Goal: Task Accomplishment & Management: Complete application form

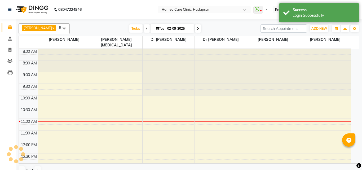
select select "en"
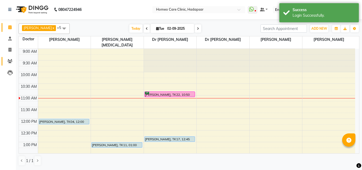
click at [13, 62] on span at bounding box center [9, 61] width 9 height 6
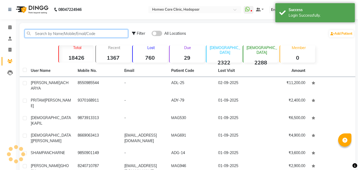
click at [57, 32] on input "text" at bounding box center [76, 33] width 103 height 8
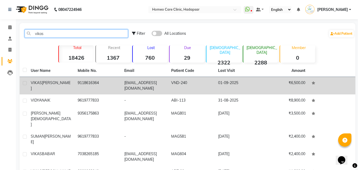
type input "vikas"
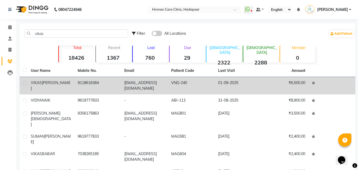
click at [58, 84] on div "[PERSON_NAME]" at bounding box center [51, 85] width 41 height 11
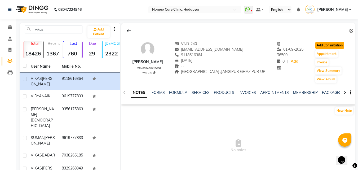
click at [329, 43] on button "Add Consultation" at bounding box center [330, 45] width 29 height 7
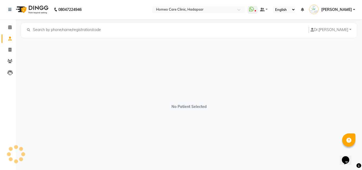
select select "[DEMOGRAPHIC_DATA]"
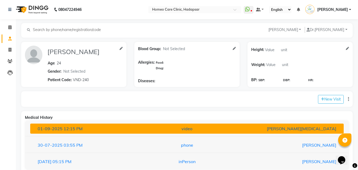
click at [217, 124] on button "[DATE] 12:15 PM video [PERSON_NAME][MEDICAL_DATA]" at bounding box center [187, 129] width 314 height 10
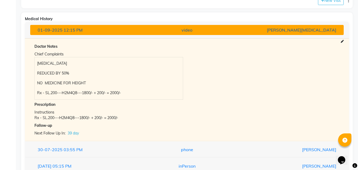
scroll to position [100, 0]
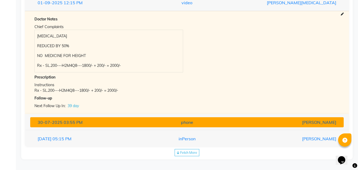
click at [230, 124] on div "phone" at bounding box center [187, 122] width 102 height 6
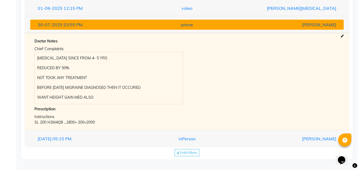
scroll to position [120, 0]
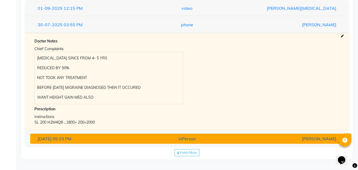
click at [241, 138] on div "[PERSON_NAME]" at bounding box center [289, 139] width 102 height 6
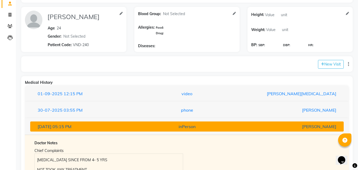
scroll to position [34, 0]
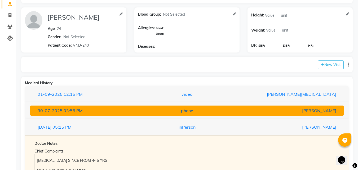
click at [239, 110] on div "[PERSON_NAME]" at bounding box center [289, 110] width 102 height 6
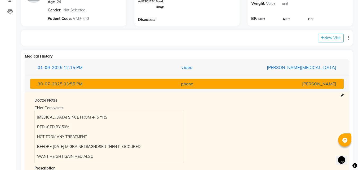
scroll to position [61, 0]
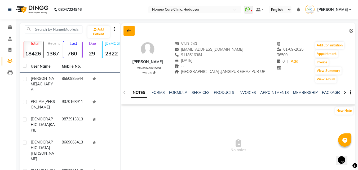
click at [128, 28] on button at bounding box center [129, 31] width 11 height 10
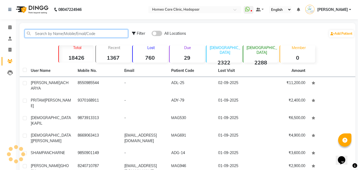
click at [79, 32] on input "text" at bounding box center [76, 33] width 103 height 8
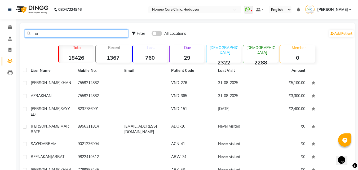
type input "a"
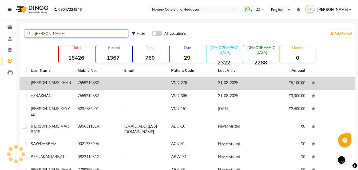
type input "[PERSON_NAME]"
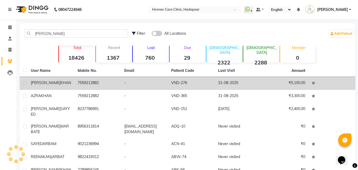
click at [60, 82] on span "KHAN" at bounding box center [65, 82] width 11 height 5
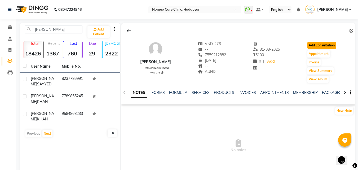
click at [324, 44] on button "Add Consultation" at bounding box center [322, 45] width 29 height 7
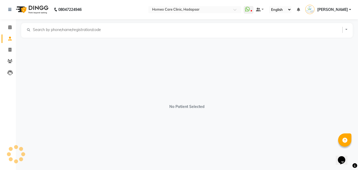
select select "[DEMOGRAPHIC_DATA]"
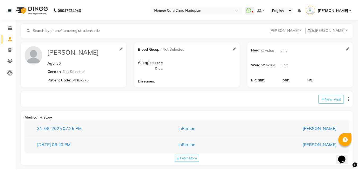
scroll to position [6, 0]
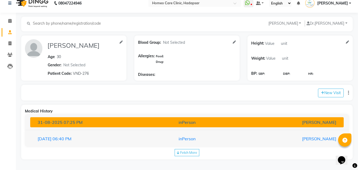
click at [144, 117] on button "[DATE] 07:25 PM inPerson [PERSON_NAME]" at bounding box center [187, 122] width 314 height 10
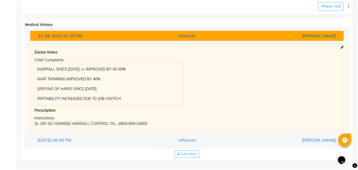
scroll to position [94, 0]
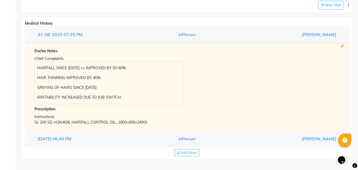
click at [342, 46] on icon at bounding box center [342, 46] width 3 height 3
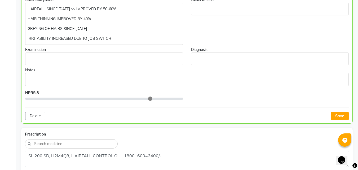
scroll to position [137, 0]
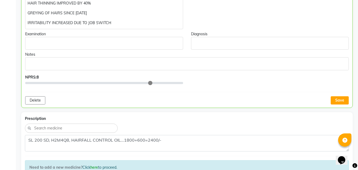
type input "8"
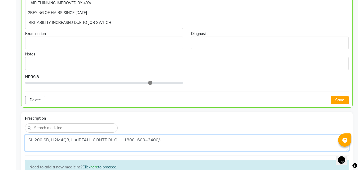
click at [121, 141] on textarea "SL 200 SD, H2M4Q8, HAIRFALL CONTROL OIL...1800+600=2400/-" at bounding box center [187, 143] width 324 height 16
type textarea "SL 200 SD, H2M4Q8, HAIRFALL CONTROL OI...1800+600=2400/-"
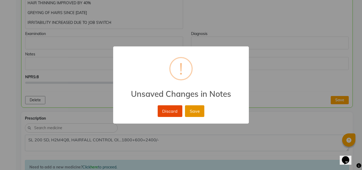
click at [195, 111] on button "Save" at bounding box center [194, 111] width 19 height 12
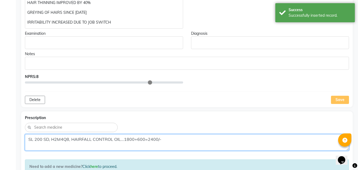
click at [116, 140] on textarea "SL 200 SD, H2M4Q8, HAIRFALL CONTROL OIL...1800+600=2400/-" at bounding box center [187, 142] width 324 height 16
click at [124, 140] on textarea "SL 200 SD, H2M4Q8, HAIRFALL CONTROL OIL...1800+600=2400/-" at bounding box center [187, 142] width 324 height 16
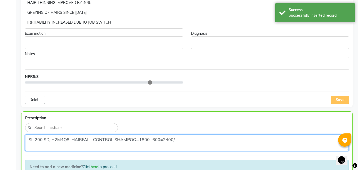
click at [159, 140] on textarea "SL 200 SD, H2M4Q8, HAIRFALL CONTROL SHAMPOO...1800+600=2400/-" at bounding box center [187, 142] width 324 height 16
click at [154, 140] on textarea "SL 200 SD, H2M4Q8, HAIRFALL CONTROL SHAMPOO...1800+600=2400/-" at bounding box center [187, 142] width 324 height 16
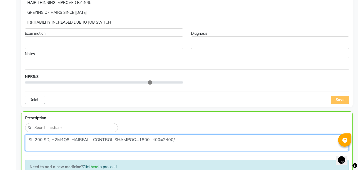
click at [167, 139] on textarea "SL 200 SD, H2M4Q8, HAIRFALL CONTROL SHAMPOO...1800+400=2400/-" at bounding box center [187, 142] width 324 height 16
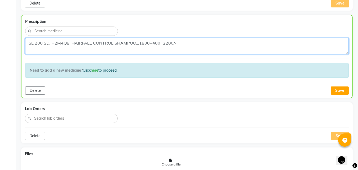
scroll to position [236, 0]
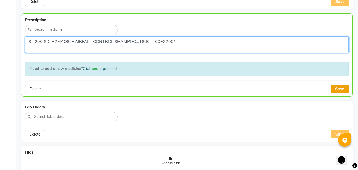
type textarea "SL 200 SD, H2M4Q8, HAIRFALL CONTROL SHAMPOO...1800+400=2200/-"
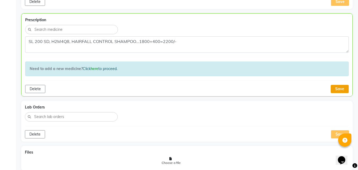
click at [341, 86] on button "Save" at bounding box center [340, 89] width 18 height 8
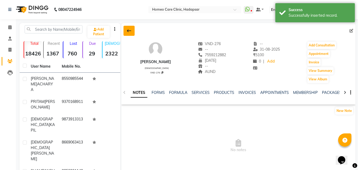
click at [132, 29] on button at bounding box center [129, 31] width 11 height 10
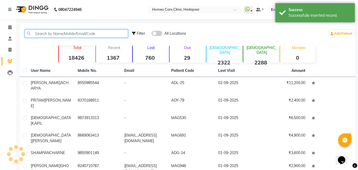
click at [69, 32] on input "text" at bounding box center [76, 33] width 103 height 8
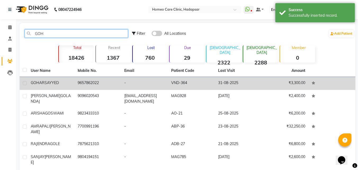
type input "GOH"
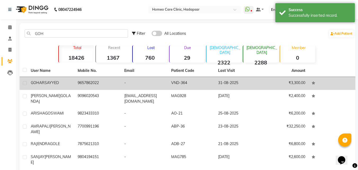
click at [47, 80] on td "[PERSON_NAME]" at bounding box center [51, 83] width 47 height 13
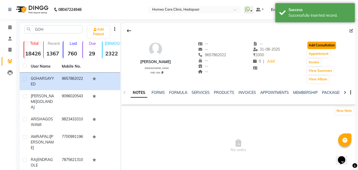
click at [330, 43] on button "Add Consultation" at bounding box center [322, 45] width 29 height 7
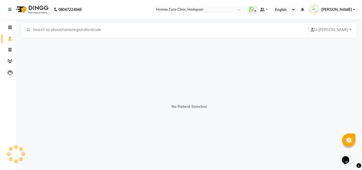
select select "[DEMOGRAPHIC_DATA]"
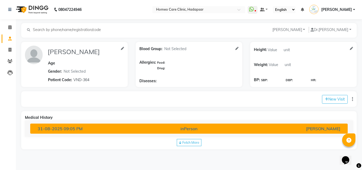
click at [159, 126] on div "inPerson" at bounding box center [189, 128] width 104 height 6
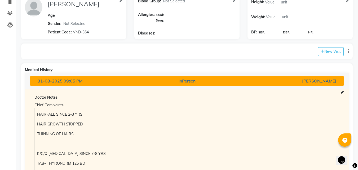
scroll to position [97, 0]
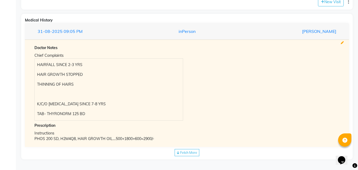
click at [342, 43] on icon at bounding box center [342, 42] width 3 height 3
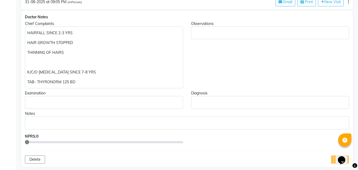
click at [341, 44] on div "Observations" at bounding box center [270, 54] width 166 height 67
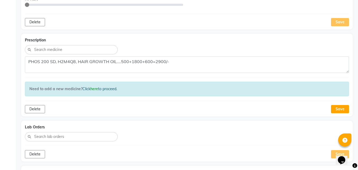
scroll to position [235, 0]
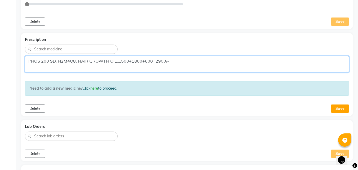
click at [115, 61] on textarea "PHOS 200 SD, H2M4Q8, HAIR GROWTH OIL....500+1800+600=2900/-" at bounding box center [187, 64] width 324 height 16
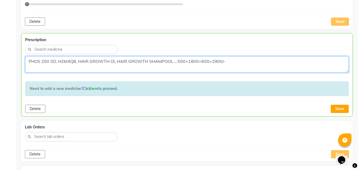
click at [209, 59] on textarea "PHOS 200 SD, H2M4Q8, HAIR GROWTH OI, HAIR GROWTH SHAMPOOL....500+1800+600=2900/-" at bounding box center [187, 64] width 324 height 16
click at [223, 61] on textarea "PHOS 200 SD, H2M4Q8, HAIR GROWTH OI, HAIR GROWTH SHAMPOOL....500+1800+600+400=2…" at bounding box center [187, 64] width 324 height 16
click at [228, 60] on textarea "PHOS 200 SD, H2M4Q8, HAIR GROWTH OI, HAIR GROWTH SHAMPOOL....500+1800+600+400=2…" at bounding box center [187, 64] width 324 height 16
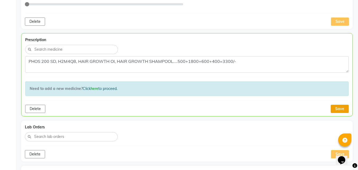
click at [343, 107] on button "Save" at bounding box center [340, 109] width 18 height 8
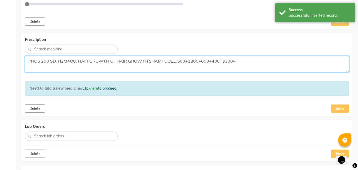
click at [114, 60] on textarea "PHOS 200 SD, H2M4Q8, HAIR GROWTH OI, HAIR GROWTH SHAMPOOL....500+1800+600+400=3…" at bounding box center [187, 64] width 324 height 16
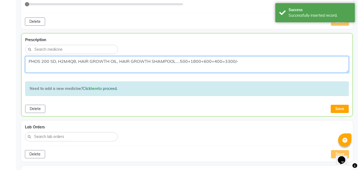
click at [118, 63] on textarea "PHOS 200 SD, H2M4Q8, HAIR GROWTH OIL, HAIR GROWTH SHAMPOOL....500+1800+600+400=…" at bounding box center [187, 64] width 324 height 16
type textarea "PHOS 200 SD, H2M4Q8, HAIR GROWTH OIL, HAIR GROWTH SHAMPOOL....500+1800+600+400=…"
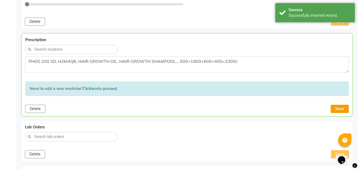
click at [345, 110] on button "Save" at bounding box center [340, 109] width 18 height 8
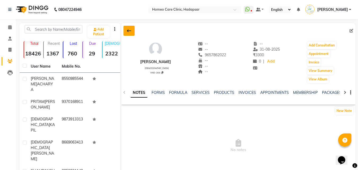
click at [128, 34] on button at bounding box center [129, 31] width 11 height 10
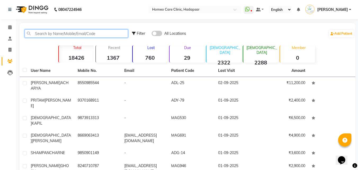
click at [90, 33] on input "text" at bounding box center [76, 33] width 103 height 8
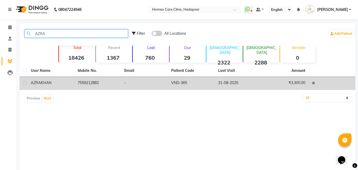
type input "AZRA"
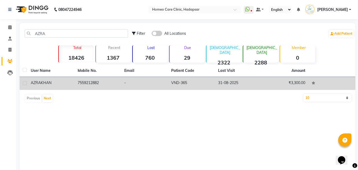
click at [48, 85] on div "[PERSON_NAME]" at bounding box center [51, 83] width 41 height 6
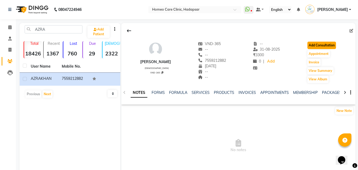
click at [329, 44] on button "Add Consultation" at bounding box center [322, 45] width 29 height 7
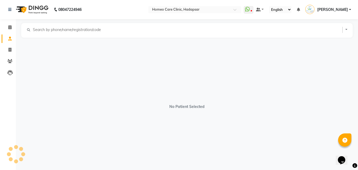
select select "[DEMOGRAPHIC_DATA]"
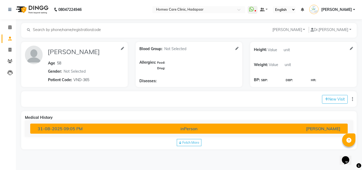
click at [241, 125] on div "[PERSON_NAME]" at bounding box center [293, 128] width 104 height 6
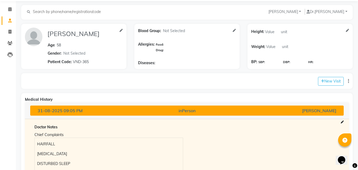
scroll to position [78, 0]
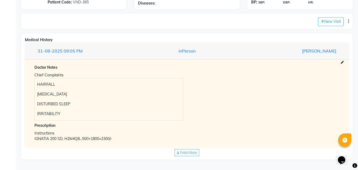
click at [341, 61] on span at bounding box center [342, 62] width 3 height 5
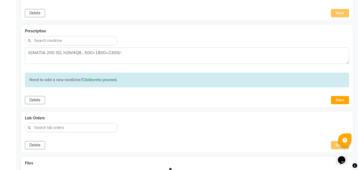
scroll to position [226, 0]
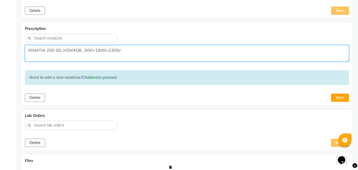
click at [104, 51] on textarea "IGNATIA 200 SD, H2M4Q8...500+1800=2300/-" at bounding box center [187, 53] width 324 height 16
click at [82, 50] on textarea "IGNATIA 200 SD, H2M4Q8...500+1800=2300/-" at bounding box center [187, 53] width 324 height 16
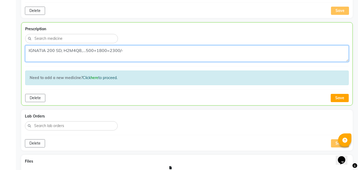
paste textarea "HAIR GROWTH OIL, HAIR GROWTH SHAMPOOL....500+1800+600+400=3300/-"
click at [287, 48] on textarea "IGNATIA 200 SD, H2M4Q8,HAIR GROWTH OIL, HAIR GROWTH SHAMPOOL....500+1800+600+40…" at bounding box center [187, 53] width 324 height 16
type textarea "IGNATIA 200 SD, H2M4Q8,HAIR GROWTH OIL, HAIR GROWTH SHAMPOOL....500+1800+600+40…"
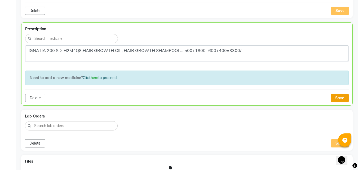
click at [342, 100] on button "Save" at bounding box center [340, 98] width 18 height 8
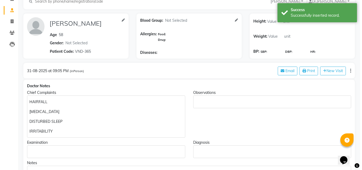
scroll to position [0, 0]
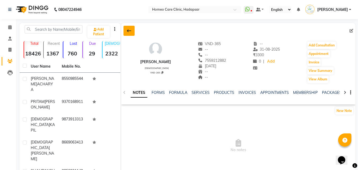
click at [125, 28] on button at bounding box center [129, 31] width 11 height 10
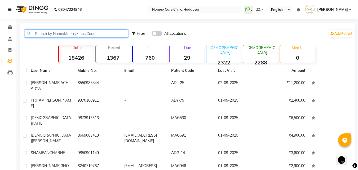
click at [79, 32] on input "text" at bounding box center [76, 33] width 103 height 8
click at [81, 33] on input "text" at bounding box center [76, 33] width 103 height 8
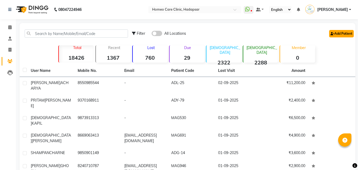
click at [335, 31] on link "Add Patient" at bounding box center [341, 33] width 25 height 7
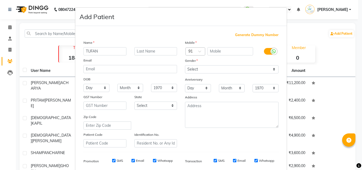
type input "TUFAN"
click at [165, 52] on input "text" at bounding box center [155, 51] width 43 height 8
type input "MULLA"
click at [226, 51] on input "text" at bounding box center [231, 51] width 46 height 8
type input "7039661065"
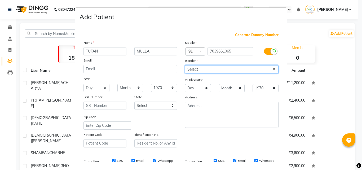
click at [209, 70] on select "Select [DEMOGRAPHIC_DATA] [DEMOGRAPHIC_DATA] Other Prefer Not To Say" at bounding box center [232, 69] width 94 height 8
select select "[DEMOGRAPHIC_DATA]"
click at [185, 65] on select "Select [DEMOGRAPHIC_DATA] [DEMOGRAPHIC_DATA] Other Prefer Not To Say" at bounding box center [232, 69] width 94 height 8
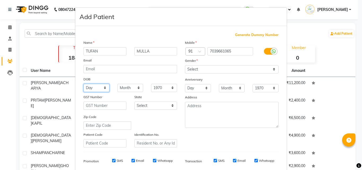
click at [95, 89] on select "Day 01 02 03 04 05 06 07 08 09 10 11 12 13 14 15 16 17 18 19 20 21 22 23 24 25 …" at bounding box center [97, 88] width 26 height 8
select select "05"
click at [84, 84] on select "Day 01 02 03 04 05 06 07 08 09 10 11 12 13 14 15 16 17 18 19 20 21 22 23 24 25 …" at bounding box center [97, 88] width 26 height 8
click at [126, 85] on select "Month January February March April May June July August September October Novem…" at bounding box center [130, 88] width 26 height 8
select select "05"
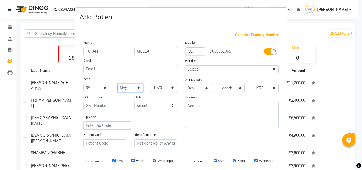
click at [117, 84] on select "Month January February March April May June July August September October Novem…" at bounding box center [130, 88] width 26 height 8
click at [160, 85] on select "1940 1941 1942 1943 1944 1945 1946 1947 1948 1949 1950 1951 1952 1953 1954 1955…" at bounding box center [164, 88] width 26 height 8
select select "2002"
click at [151, 84] on select "1940 1941 1942 1943 1944 1945 1946 1947 1948 1949 1950 1951 1952 1953 1954 1955…" at bounding box center [164, 88] width 26 height 8
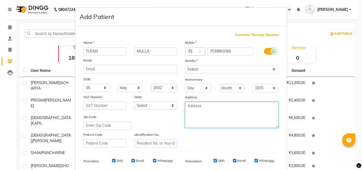
click at [212, 113] on textarea at bounding box center [232, 115] width 94 height 26
type textarea "RAIGAD"
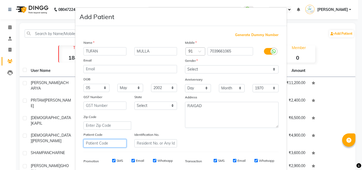
click at [105, 142] on input "text" at bounding box center [105, 143] width 43 height 8
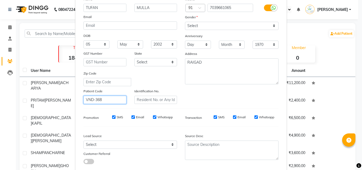
scroll to position [75, 0]
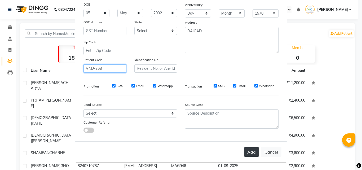
type input "VND-368"
click at [249, 151] on button "Add" at bounding box center [251, 152] width 15 height 10
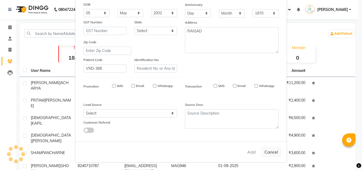
select select
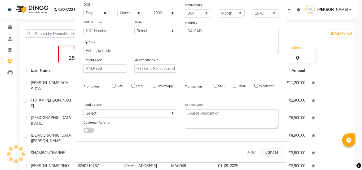
select select
checkbox input "false"
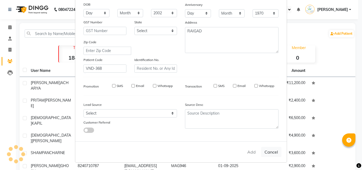
checkbox input "false"
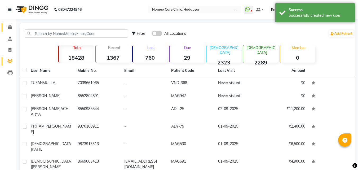
click at [12, 26] on span at bounding box center [9, 27] width 9 height 6
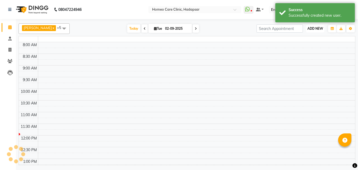
click at [322, 27] on span "ADD NEW" at bounding box center [316, 29] width 16 height 4
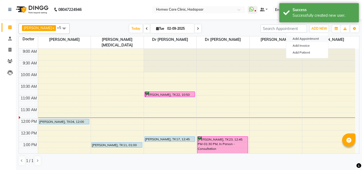
click at [301, 37] on button "Add Appointment" at bounding box center [307, 38] width 42 height 7
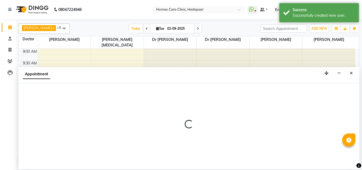
select select "600"
select select "tentative"
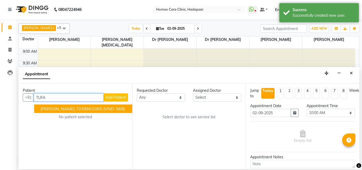
click at [99, 106] on button "[PERSON_NAME] 7039661065 (VND-368)" at bounding box center [83, 108] width 98 height 8
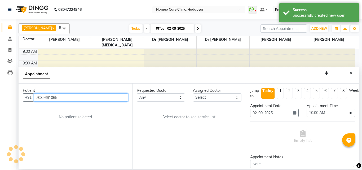
type input "7039661065"
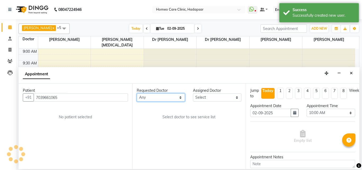
click at [159, 94] on select "Any Dingg Support [PERSON_NAME] [PERSON_NAME] [PERSON_NAME] [PERSON_NAME] [PERS…" at bounding box center [161, 97] width 49 height 8
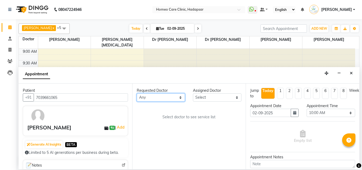
select select "70882"
click at [137, 93] on select "Any Dingg Support [PERSON_NAME] [PERSON_NAME] [PERSON_NAME] [PERSON_NAME] [PERS…" at bounding box center [161, 97] width 49 height 8
select select "70882"
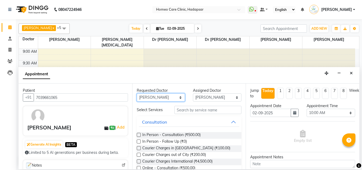
scroll to position [15, 0]
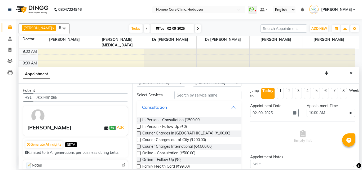
click at [139, 154] on label at bounding box center [139, 153] width 4 height 4
click at [139, 154] on input "checkbox" at bounding box center [138, 153] width 3 height 3
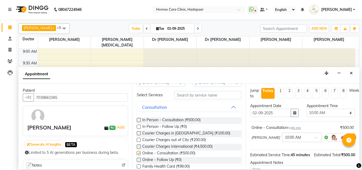
checkbox input "false"
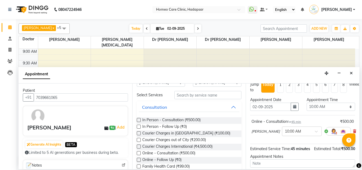
scroll to position [0, 0]
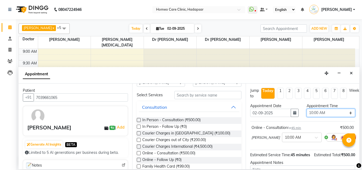
click at [322, 111] on select "Select 10:00 AM 10:05 AM 10:10 AM 10:15 AM 10:20 AM 10:25 AM 10:30 AM 10:35 AM …" at bounding box center [331, 113] width 49 height 8
select select "780"
click at [307, 109] on select "Select 10:00 AM 10:05 AM 10:10 AM 10:15 AM 10:20 AM 10:25 AM 10:30 AM 10:35 AM …" at bounding box center [331, 113] width 49 height 8
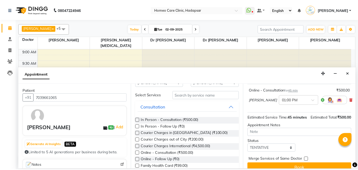
scroll to position [55, 0]
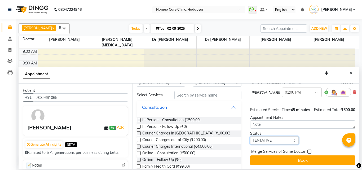
click at [275, 136] on select "Select TENTATIVE CONFIRM CHECK-IN UPCOMING" at bounding box center [274, 140] width 49 height 8
select select "confirm booking"
click at [250, 136] on select "Select TENTATIVE CONFIRM CHECK-IN UPCOMING" at bounding box center [274, 140] width 49 height 8
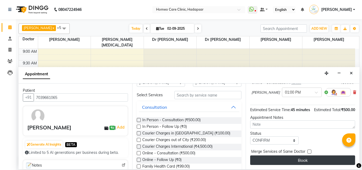
click at [294, 155] on button "Book" at bounding box center [302, 160] width 105 height 10
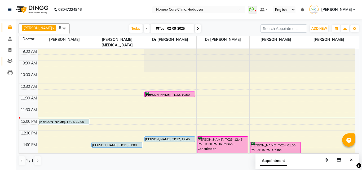
click at [6, 63] on span at bounding box center [9, 61] width 9 height 6
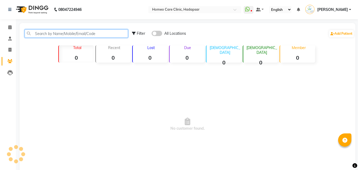
click at [55, 32] on input "text" at bounding box center [76, 33] width 103 height 8
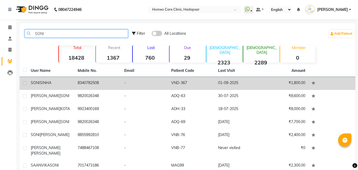
type input "SONI"
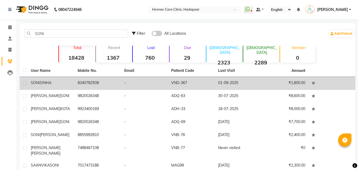
click at [83, 85] on td "8340782508" at bounding box center [98, 83] width 47 height 13
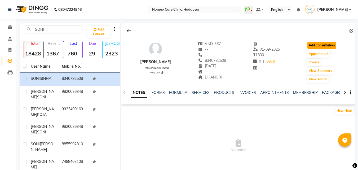
click at [331, 44] on button "Add Consultation" at bounding box center [322, 45] width 29 height 7
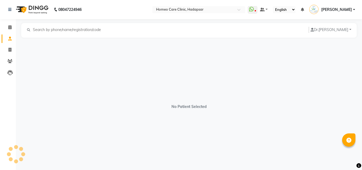
select select "[DEMOGRAPHIC_DATA]"
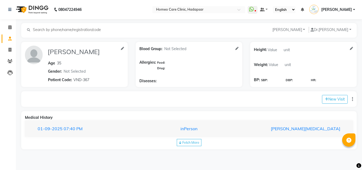
click at [227, 121] on div "[DATE] 07:40 PM inPerson [PERSON_NAME][MEDICAL_DATA]" at bounding box center [189, 128] width 328 height 17
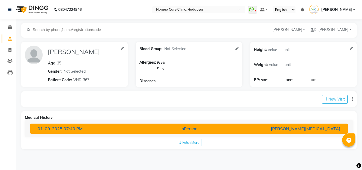
click at [224, 127] on div "inPerson" at bounding box center [189, 128] width 104 height 6
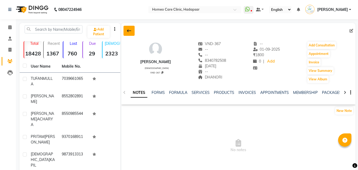
click at [131, 34] on button at bounding box center [129, 31] width 11 height 10
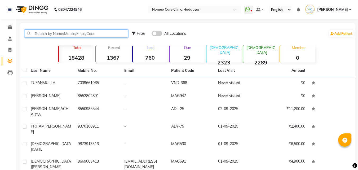
click at [104, 33] on input "text" at bounding box center [76, 33] width 103 height 8
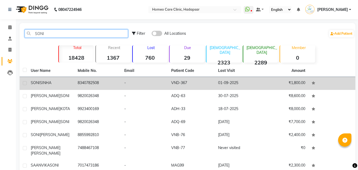
type input "SONI"
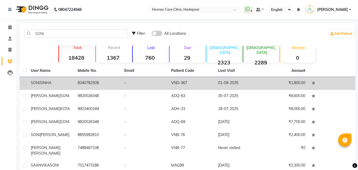
click at [53, 84] on div "[PERSON_NAME]" at bounding box center [51, 83] width 41 height 6
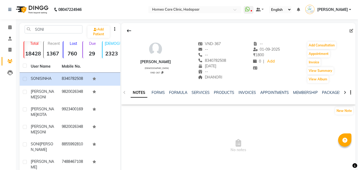
click at [350, 30] on icon at bounding box center [352, 31] width 4 height 4
click at [351, 30] on icon at bounding box center [352, 31] width 4 height 4
select select "18"
select select "05"
select select "1990"
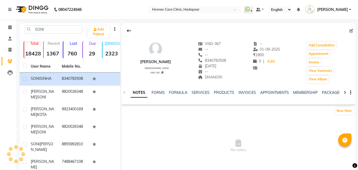
select select "[DEMOGRAPHIC_DATA]"
select select "50944"
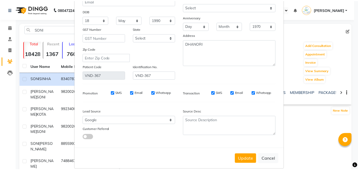
scroll to position [65, 0]
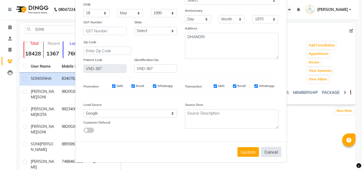
click at [273, 151] on button "Cancel" at bounding box center [271, 152] width 20 height 10
select select
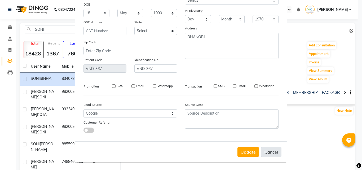
select select
checkbox input "false"
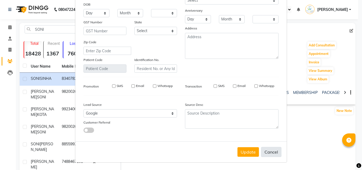
checkbox input "false"
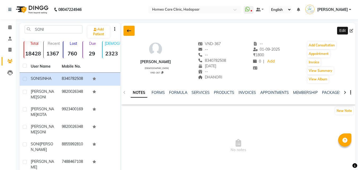
click at [129, 30] on icon at bounding box center [129, 31] width 4 height 4
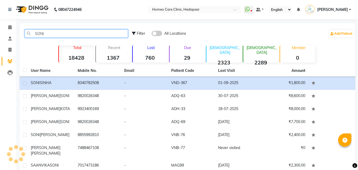
click at [62, 35] on input "SONI" at bounding box center [76, 33] width 103 height 8
type input "S"
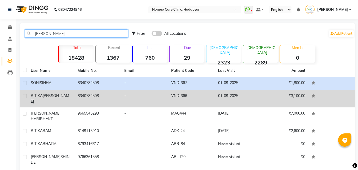
type input "[PERSON_NAME]"
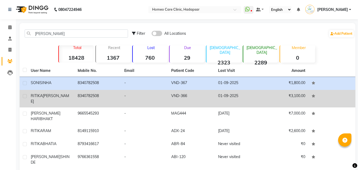
click at [54, 96] on span "[PERSON_NAME]" at bounding box center [50, 98] width 38 height 10
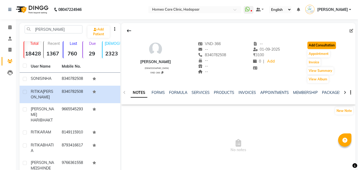
click at [330, 43] on button "Add Consultation" at bounding box center [322, 45] width 29 height 7
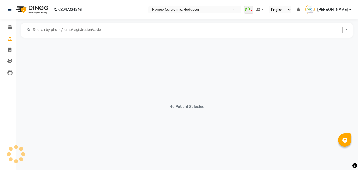
select select "[DEMOGRAPHIC_DATA]"
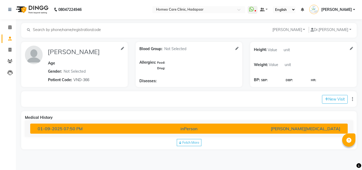
click at [165, 130] on div "inPerson" at bounding box center [189, 128] width 104 height 6
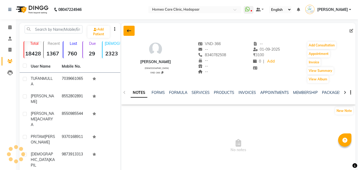
click at [130, 30] on icon at bounding box center [129, 31] width 4 height 4
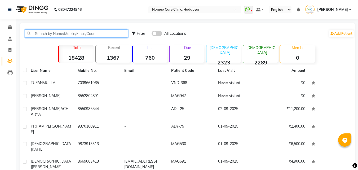
click at [68, 32] on input "text" at bounding box center [76, 33] width 103 height 8
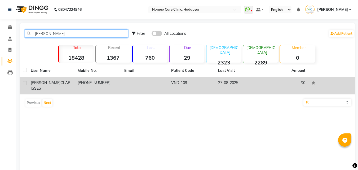
type input "[PERSON_NAME]"
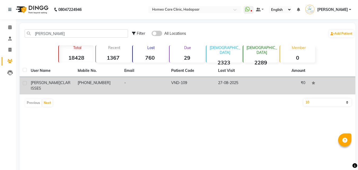
click at [59, 84] on span "CLARISSES" at bounding box center [51, 85] width 40 height 10
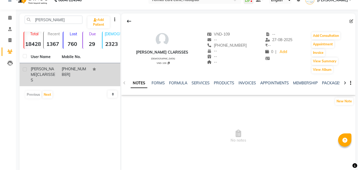
scroll to position [17, 0]
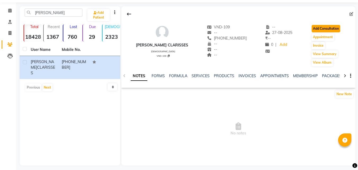
click at [319, 29] on button "Add Consultation" at bounding box center [326, 28] width 29 height 7
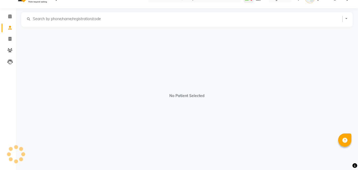
scroll to position [11, 0]
select select "[DEMOGRAPHIC_DATA]"
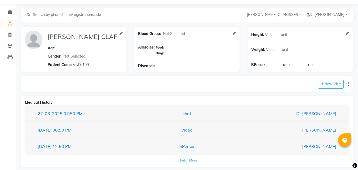
scroll to position [23, 0]
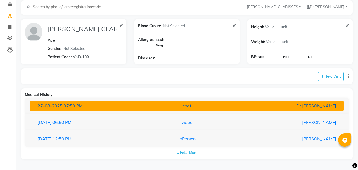
click at [232, 107] on div "chat" at bounding box center [187, 106] width 102 height 6
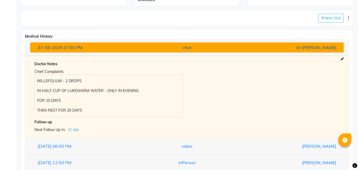
scroll to position [105, 0]
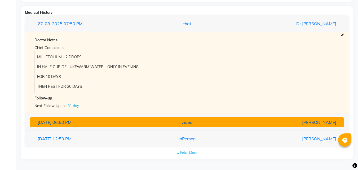
click at [207, 118] on button "[DATE] 06:50 PM video [PERSON_NAME]" at bounding box center [187, 122] width 314 height 10
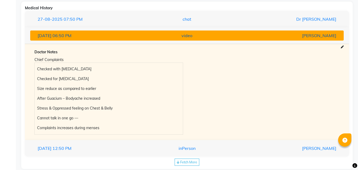
scroll to position [119, 0]
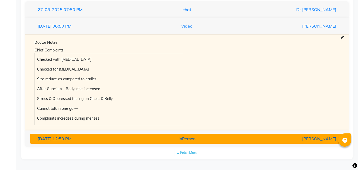
click at [171, 138] on div "inPerson" at bounding box center [187, 139] width 102 height 6
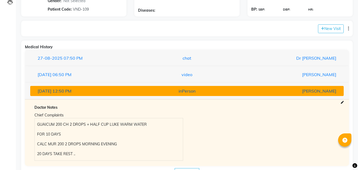
scroll to position [0, 0]
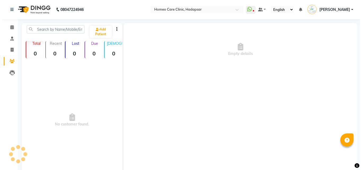
scroll to position [17, 0]
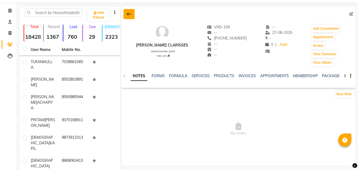
click at [128, 16] on button at bounding box center [129, 14] width 11 height 10
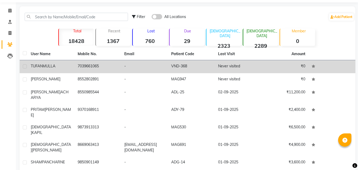
click at [54, 65] on span "MULLA" at bounding box center [49, 66] width 13 height 5
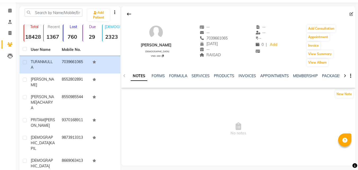
click at [351, 13] on icon at bounding box center [352, 14] width 4 height 4
select select "05"
select select "2002"
select select "[DEMOGRAPHIC_DATA]"
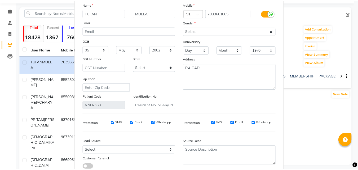
scroll to position [65, 0]
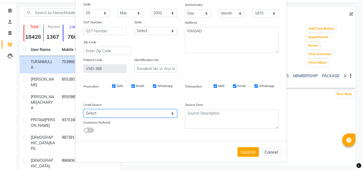
click at [121, 112] on select "Select Walk-in Referral Internet Friend Word of Mouth Advertisement Facebook Ju…" at bounding box center [131, 113] width 94 height 8
select select "51698"
click at [84, 109] on select "Select Walk-in Referral Internet Friend Word of Mouth Advertisement Facebook Ju…" at bounding box center [131, 113] width 94 height 8
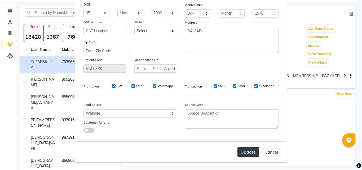
click at [245, 153] on button "Update" at bounding box center [248, 152] width 21 height 10
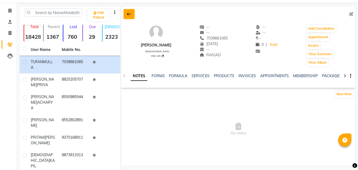
click at [134, 14] on button at bounding box center [129, 14] width 11 height 10
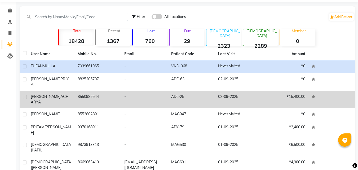
drag, startPoint x: 134, startPoint y: 14, endPoint x: 351, endPoint y: 100, distance: 233.2
click at [351, 100] on tbody "[PERSON_NAME] 7039661065 - VND-368 Never visited ₹0 [PERSON_NAME] PRIYA 8825205…" at bounding box center [188, 138] width 336 height 157
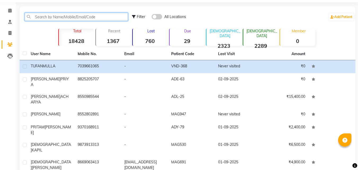
click at [119, 16] on input "text" at bounding box center [76, 17] width 103 height 8
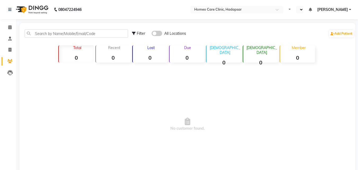
select select "en"
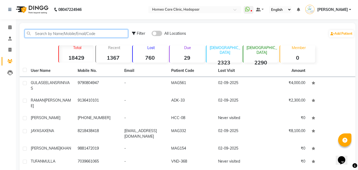
click at [62, 34] on input "text" at bounding box center [76, 33] width 103 height 8
click at [48, 35] on input "text" at bounding box center [76, 33] width 103 height 8
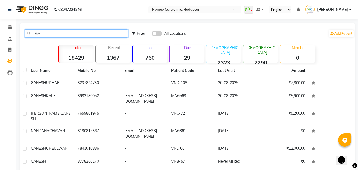
type input "G"
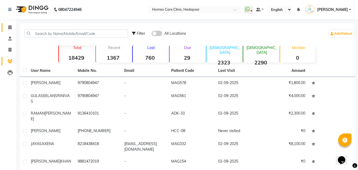
click at [14, 25] on span at bounding box center [9, 27] width 9 height 6
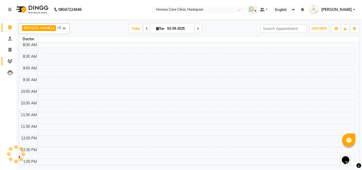
click at [9, 62] on icon at bounding box center [9, 61] width 5 height 4
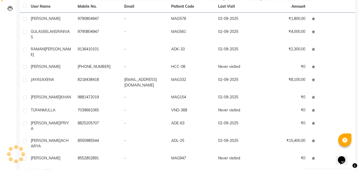
scroll to position [73, 0]
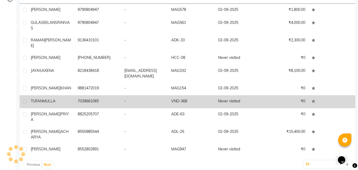
click at [68, 99] on div "TUFAN MULLA" at bounding box center [51, 101] width 41 height 6
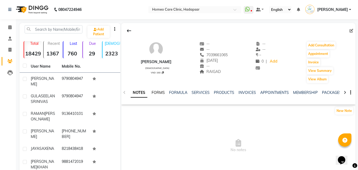
click at [159, 92] on link "FORMS" at bounding box center [158, 92] width 13 height 5
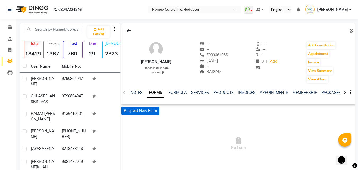
click at [145, 108] on button "Request New Form" at bounding box center [140, 111] width 38 height 8
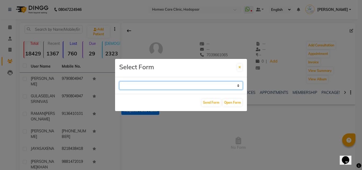
click at [196, 84] on select "Case Taking Form" at bounding box center [181, 85] width 124 height 8
select select "196"
click at [119, 81] on select "Case Taking Form" at bounding box center [181, 85] width 124 height 8
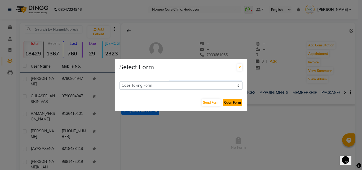
click at [237, 99] on button "Open Form" at bounding box center [232, 102] width 19 height 7
